Goal: Find specific page/section: Find specific page/section

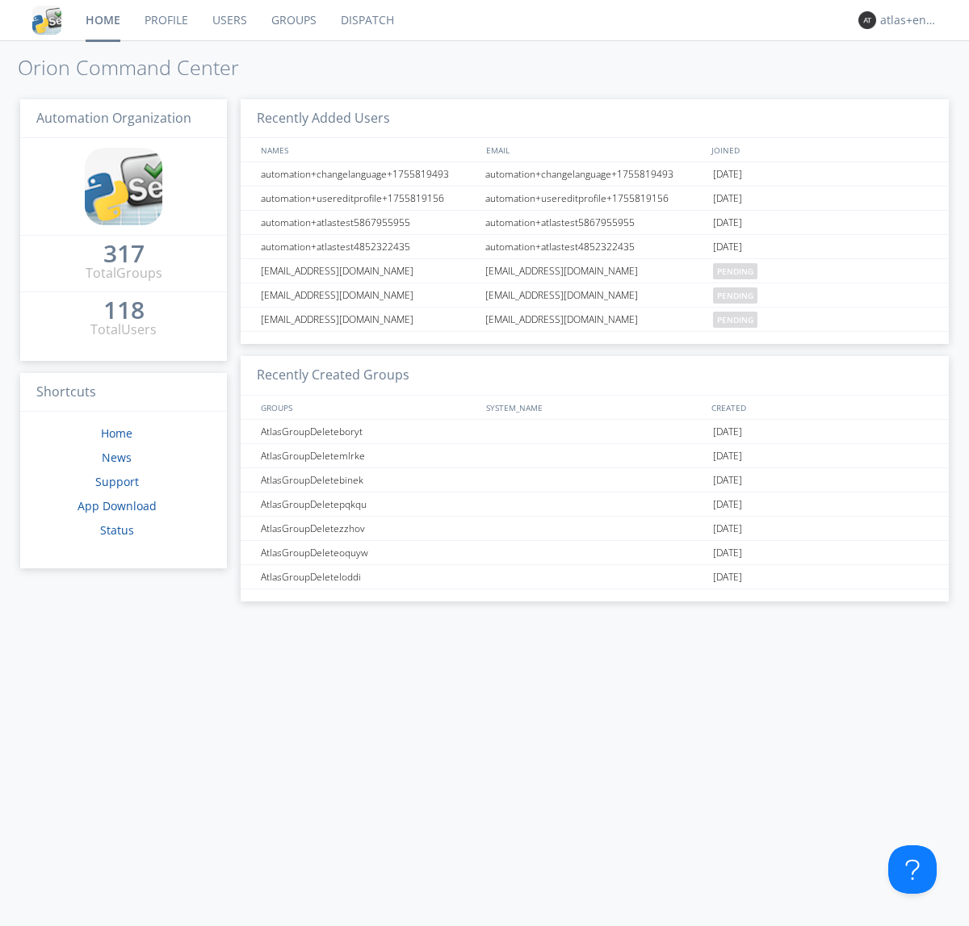
click at [366, 20] on link "Dispatch" at bounding box center [368, 20] width 78 height 40
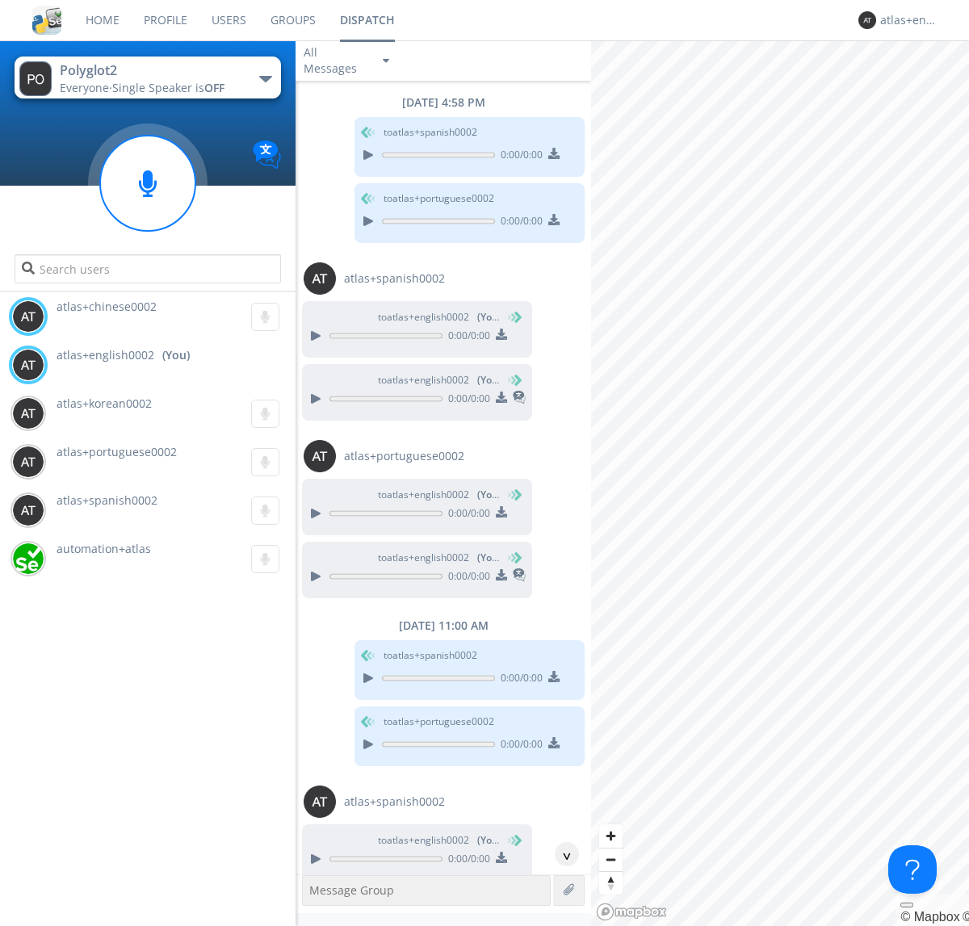
scroll to position [841, 0]
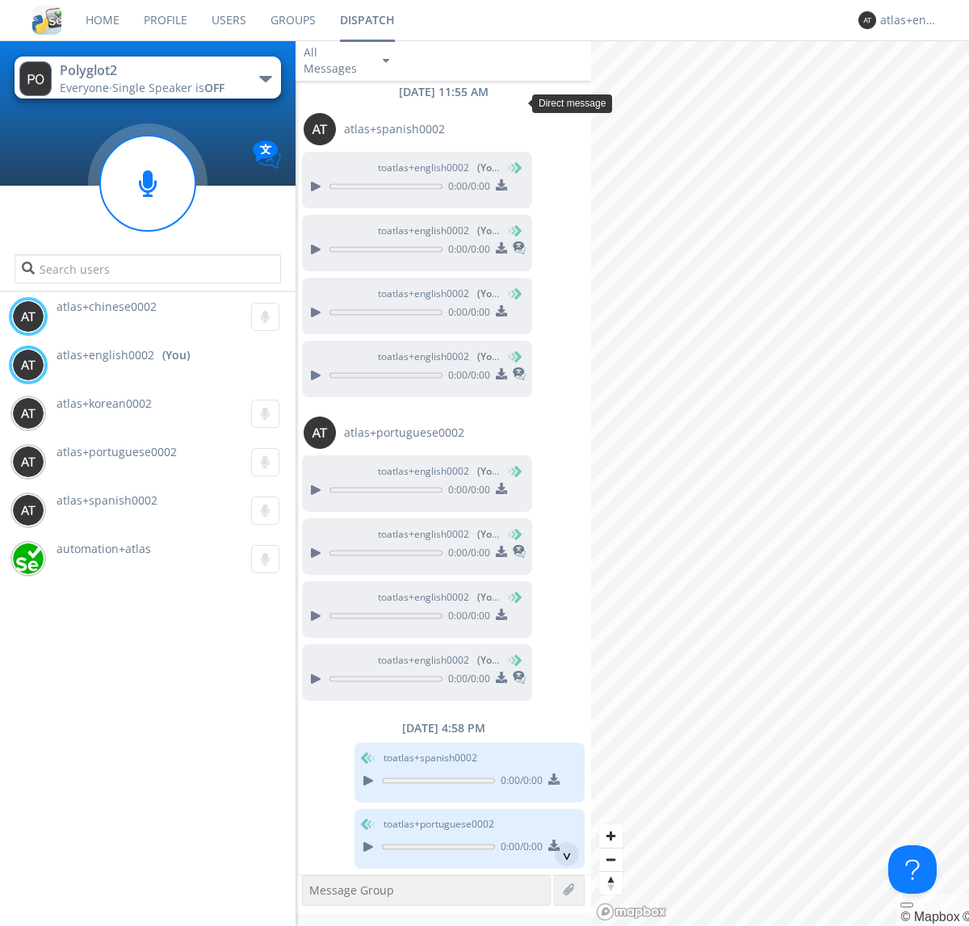
scroll to position [107, 0]
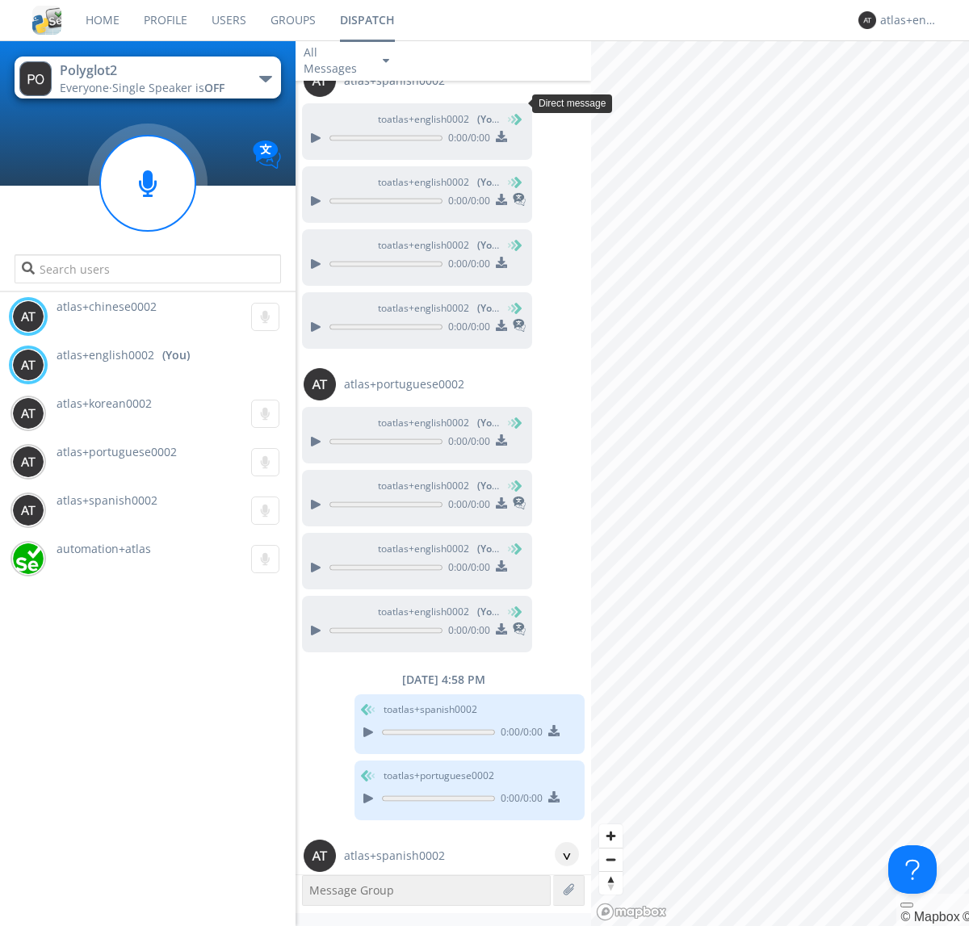
click at [561, 855] on div "^" at bounding box center [567, 854] width 24 height 24
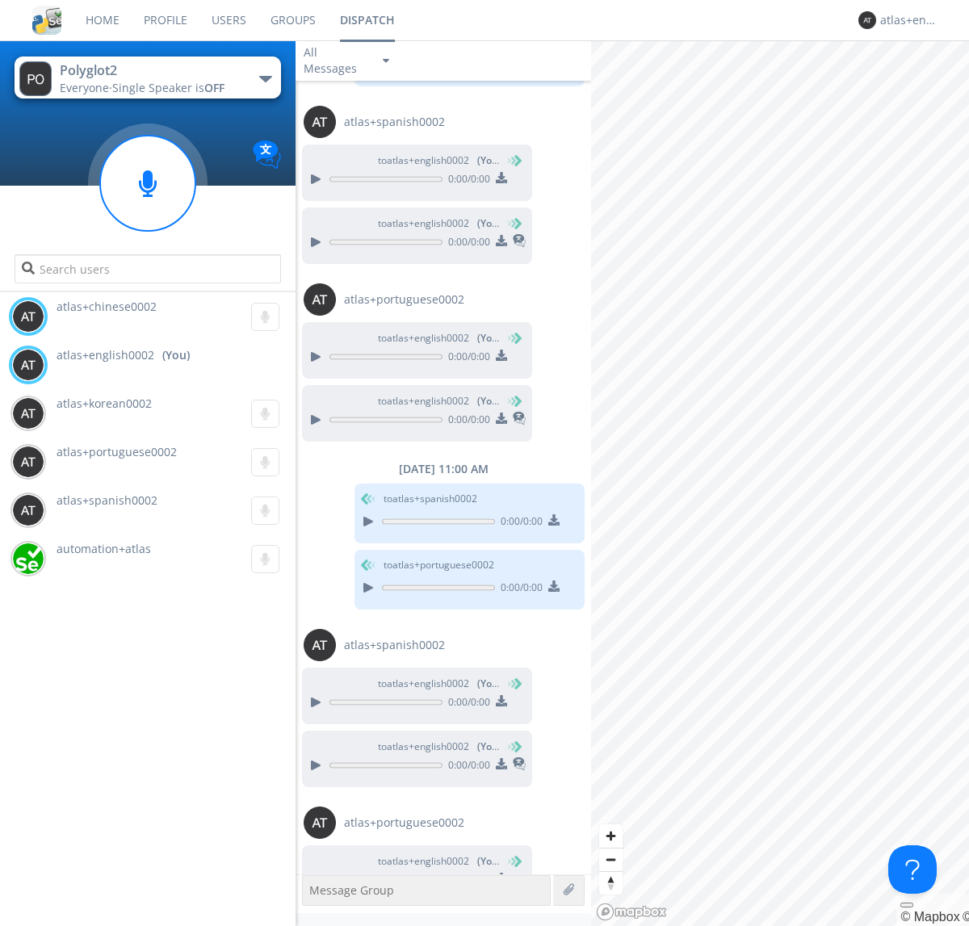
scroll to position [873, 0]
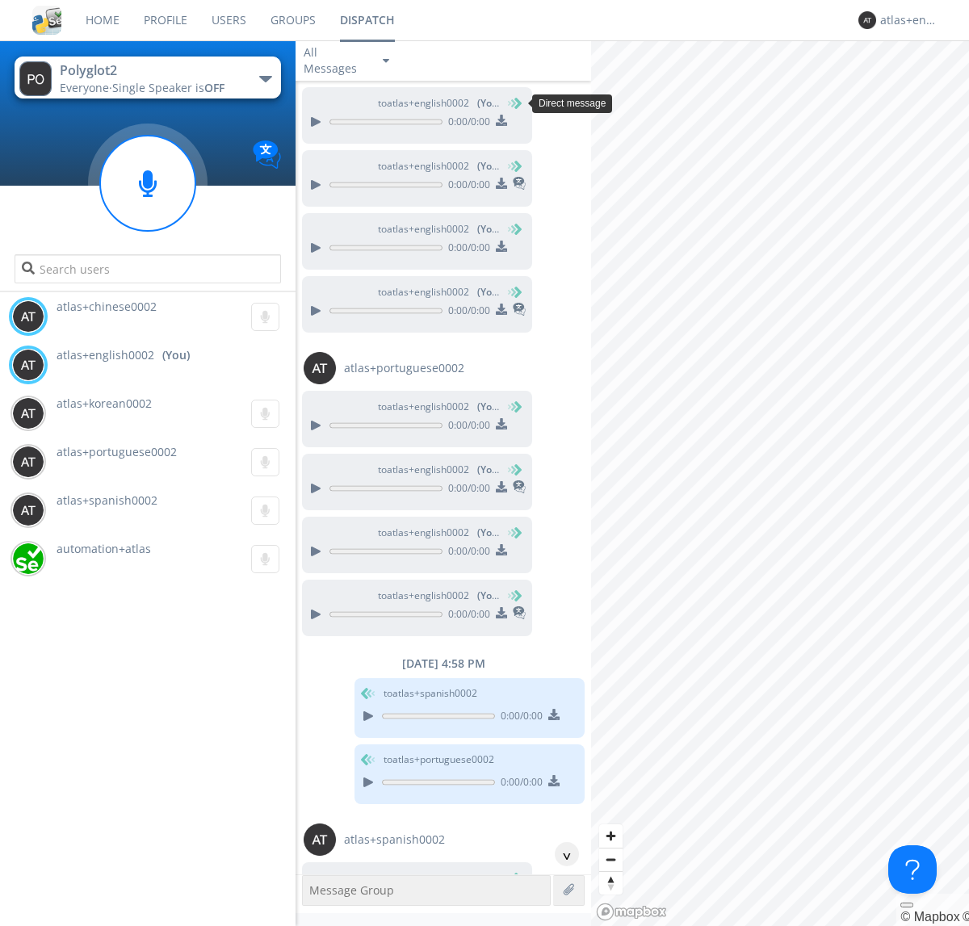
scroll to position [123, 0]
click at [561, 855] on div "^" at bounding box center [567, 854] width 24 height 24
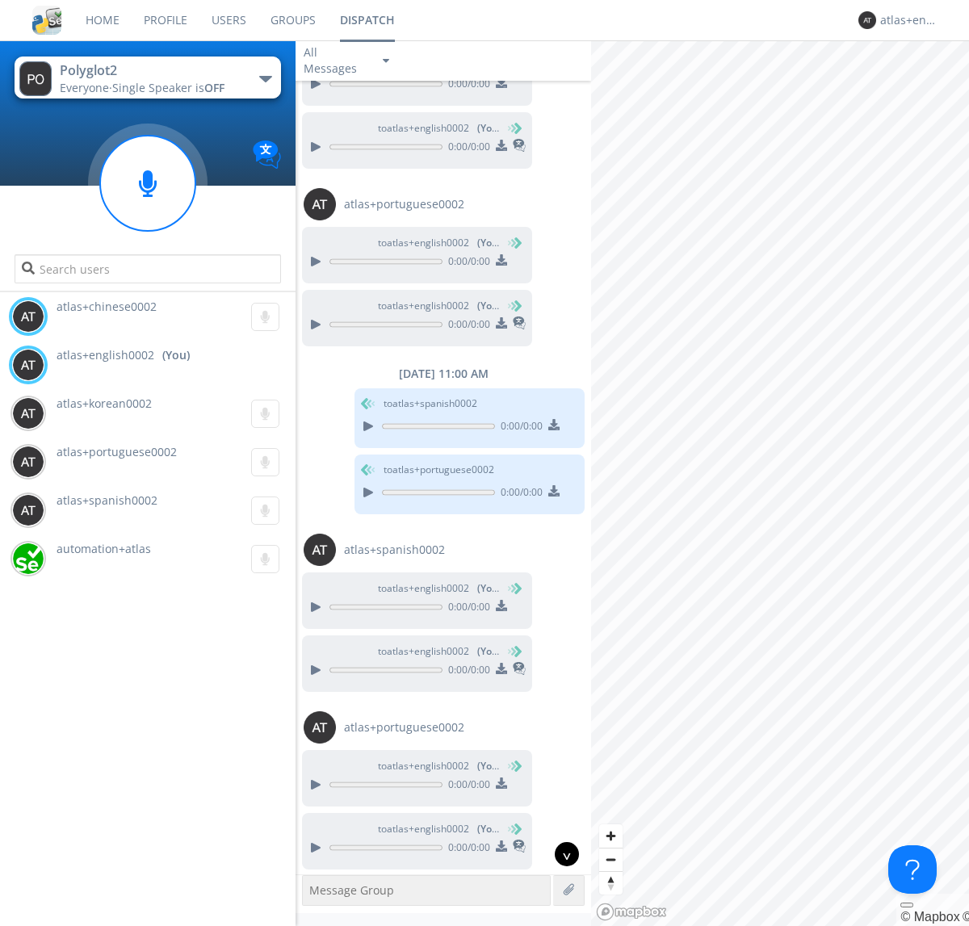
scroll to position [938, 0]
